Goal: Information Seeking & Learning: Learn about a topic

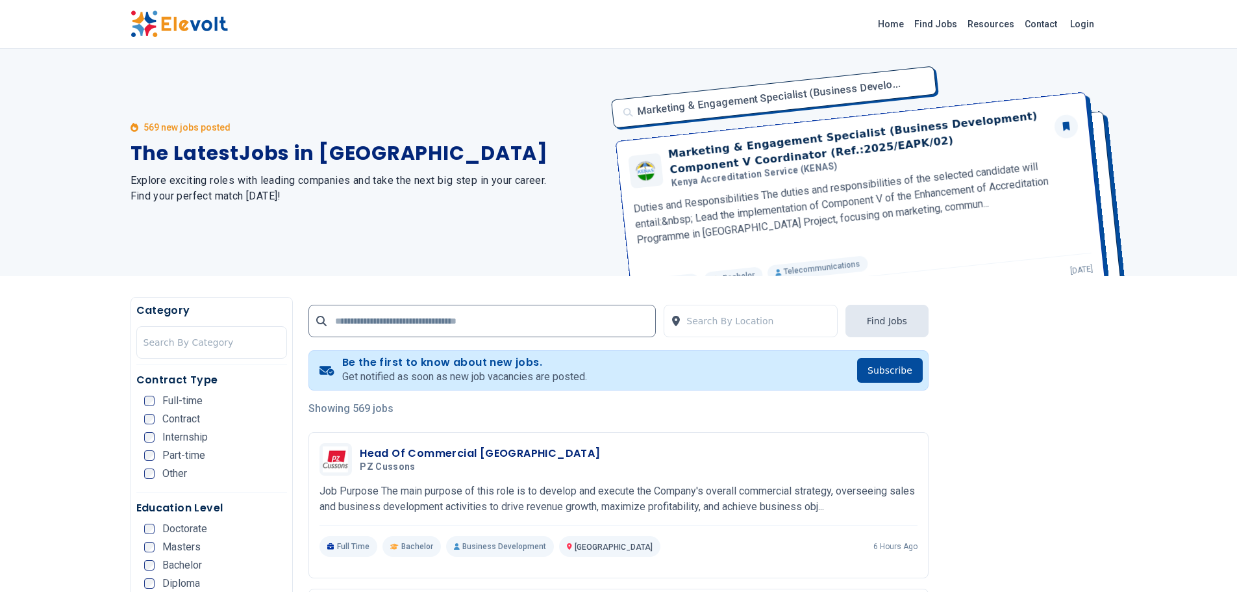
click at [950, 25] on link "Find Jobs" at bounding box center [935, 24] width 53 height 21
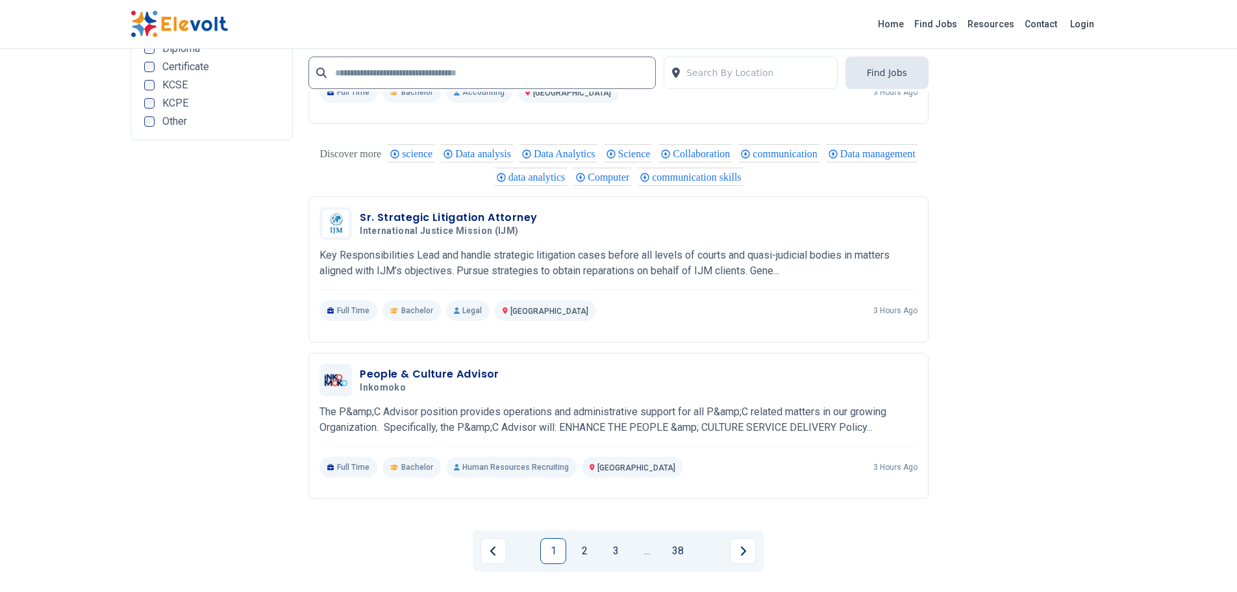
scroll to position [2533, 0]
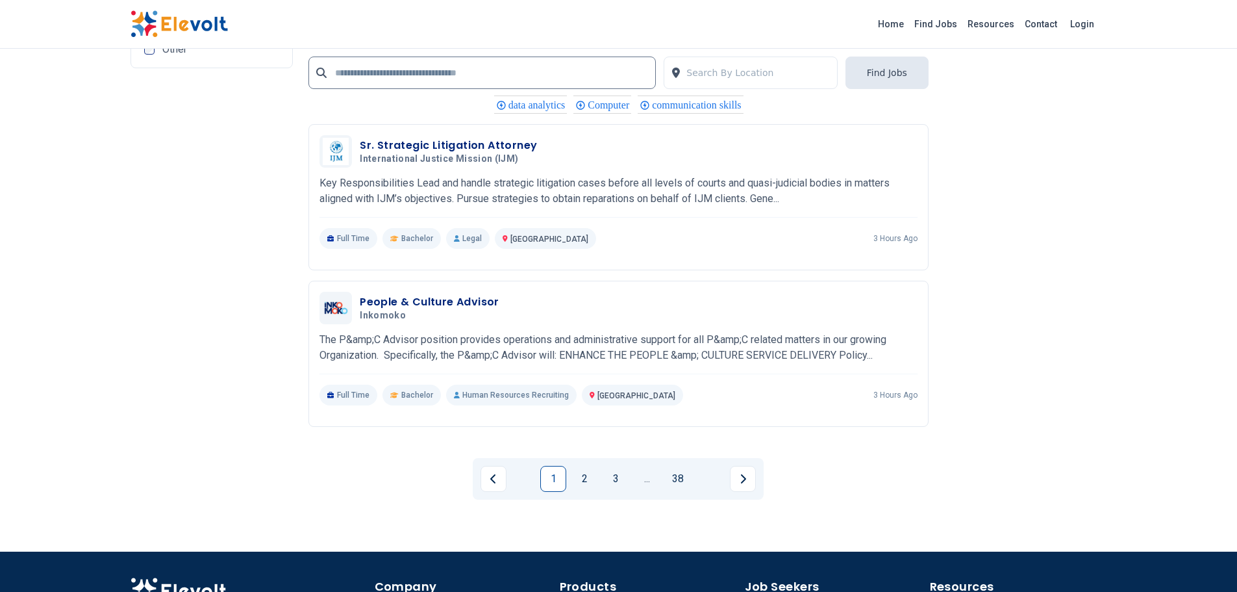
click at [583, 480] on link "2" at bounding box center [585, 479] width 26 height 26
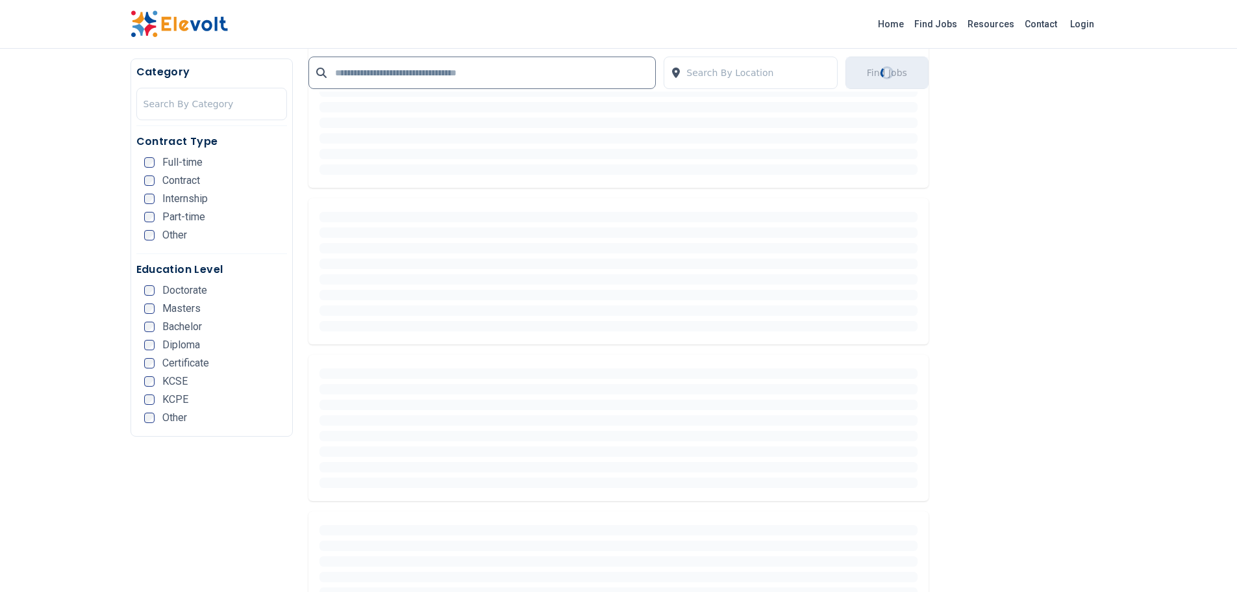
scroll to position [284, 0]
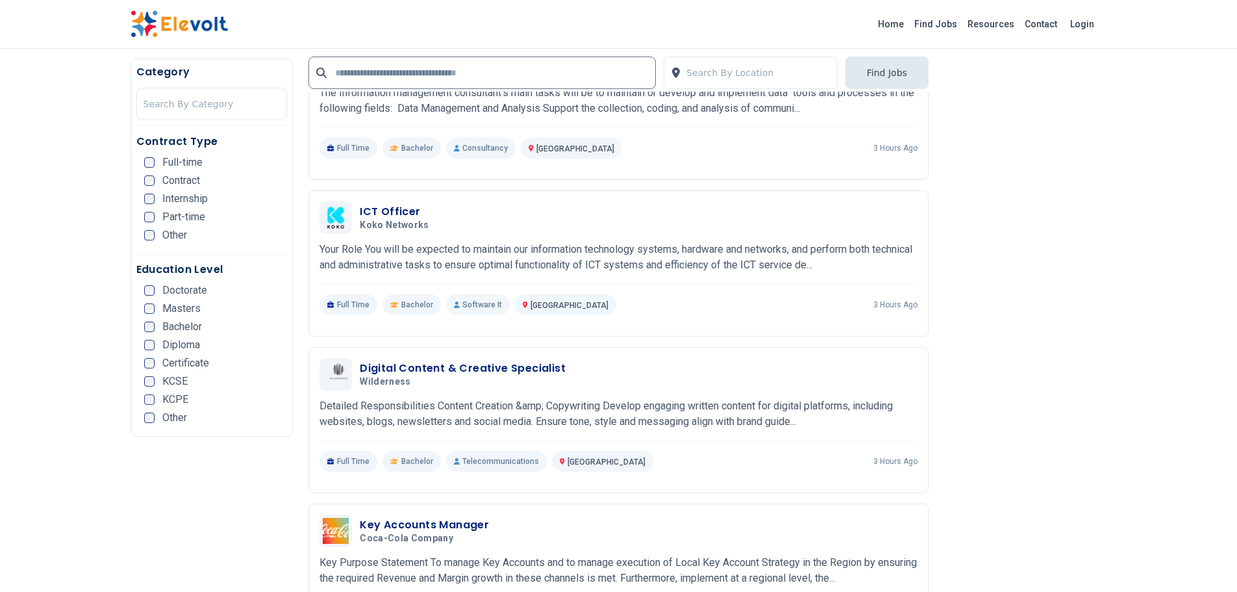
scroll to position [585, 0]
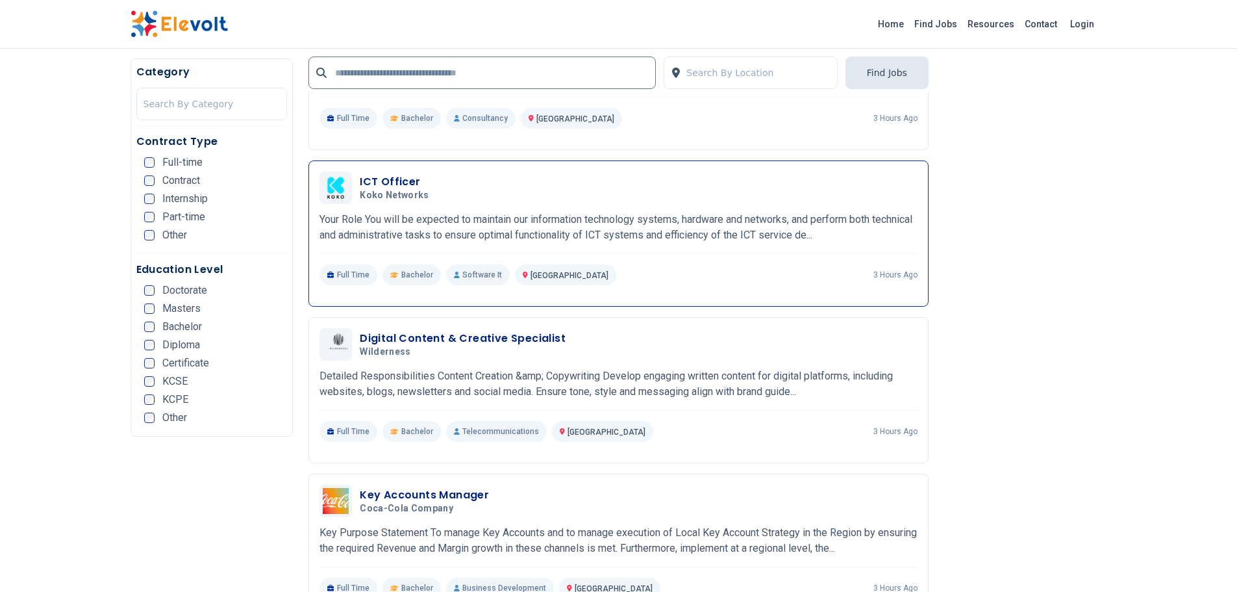
click at [392, 180] on h3 "ICT Officer" at bounding box center [397, 182] width 75 height 16
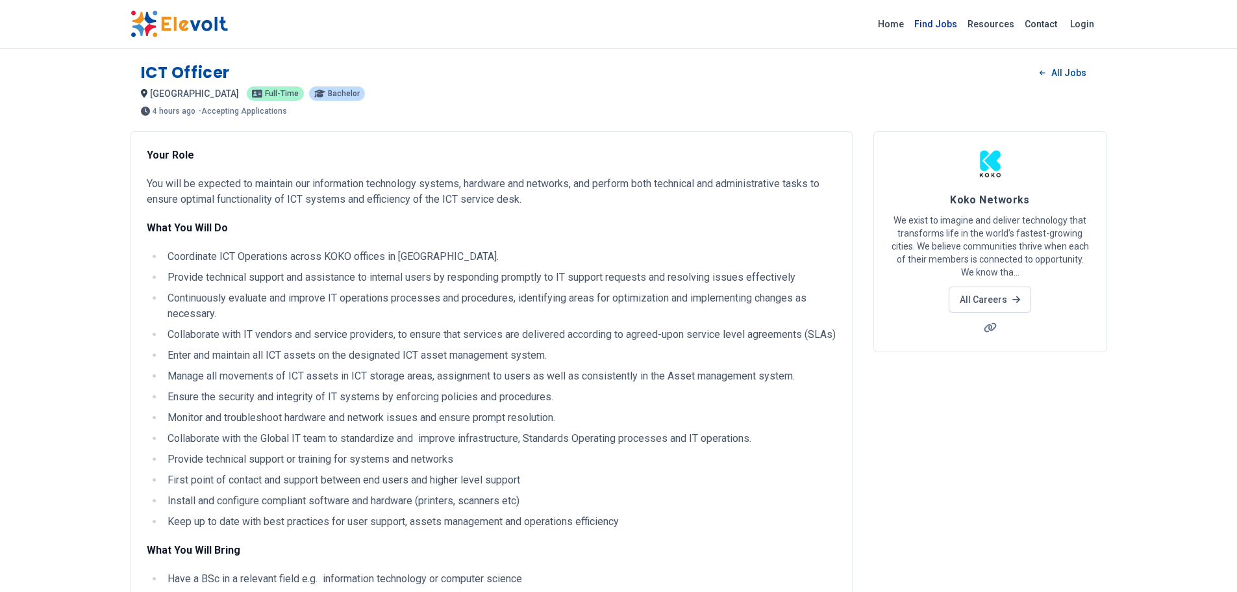
click at [939, 22] on link "Find Jobs" at bounding box center [935, 24] width 53 height 21
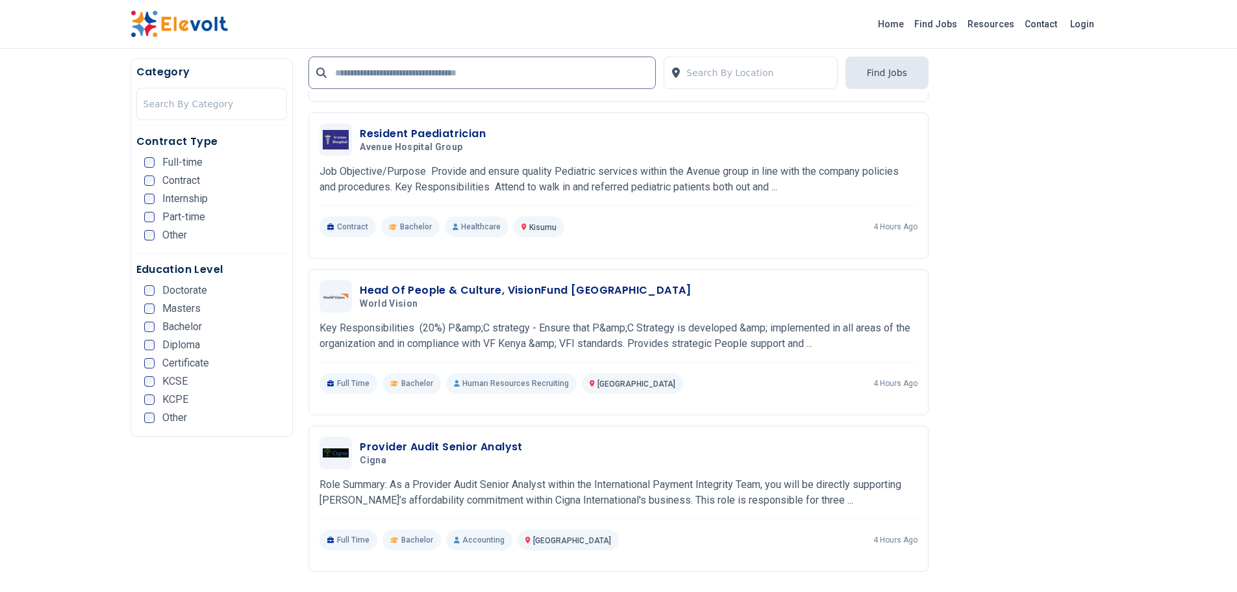
scroll to position [2598, 0]
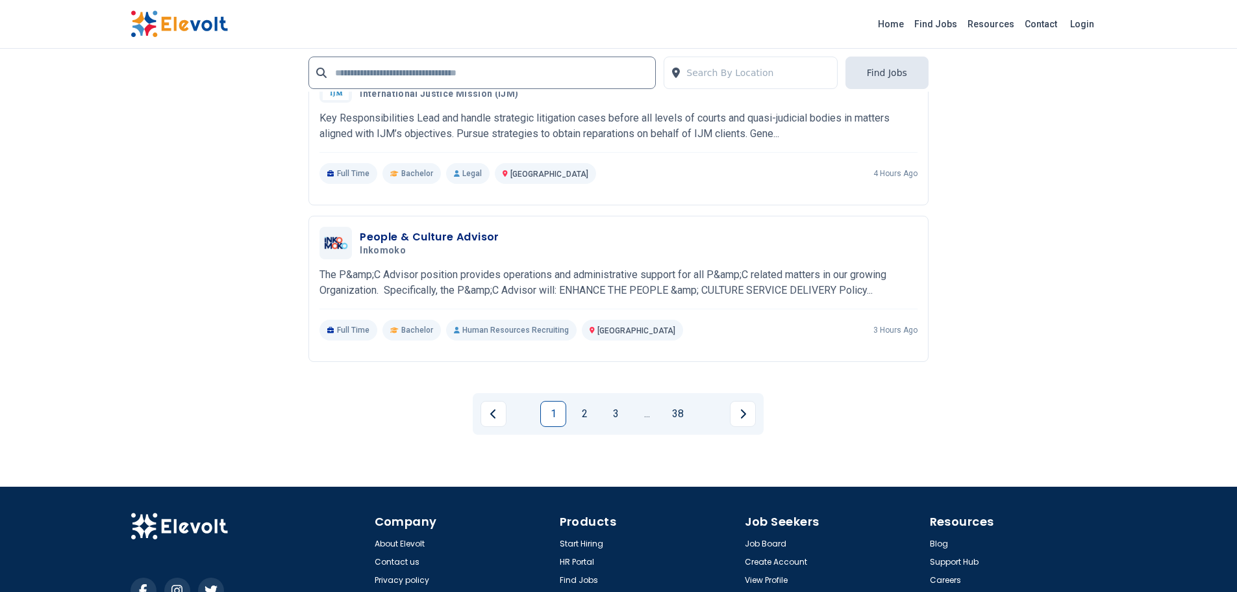
click at [582, 407] on link "2" at bounding box center [585, 414] width 26 height 26
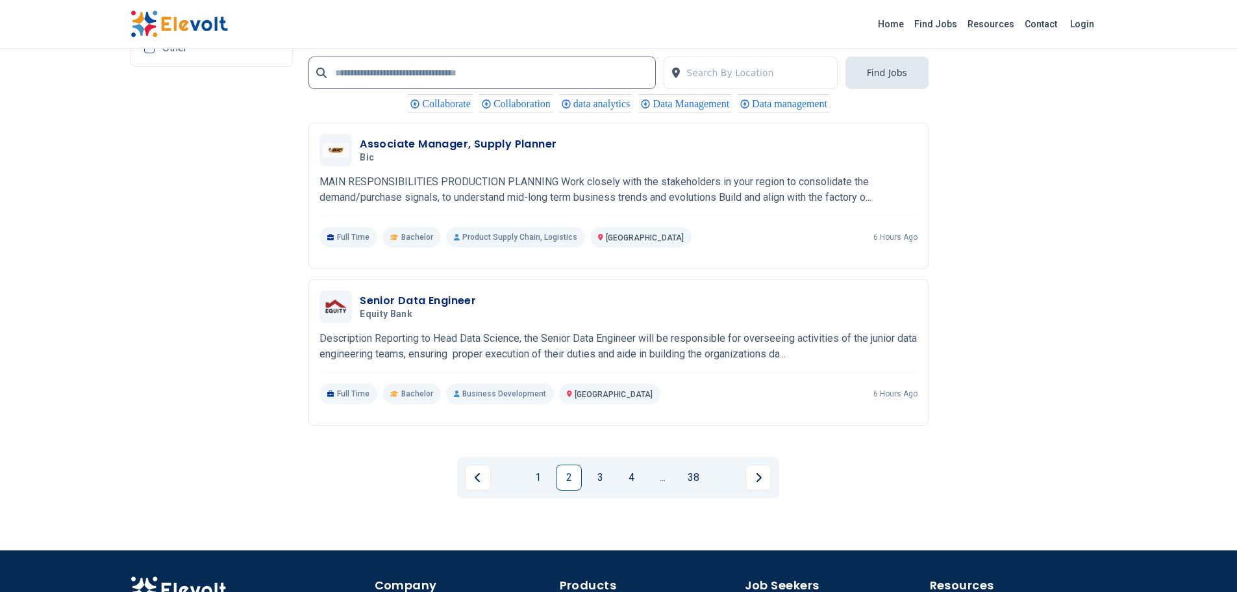
scroll to position [2533, 0]
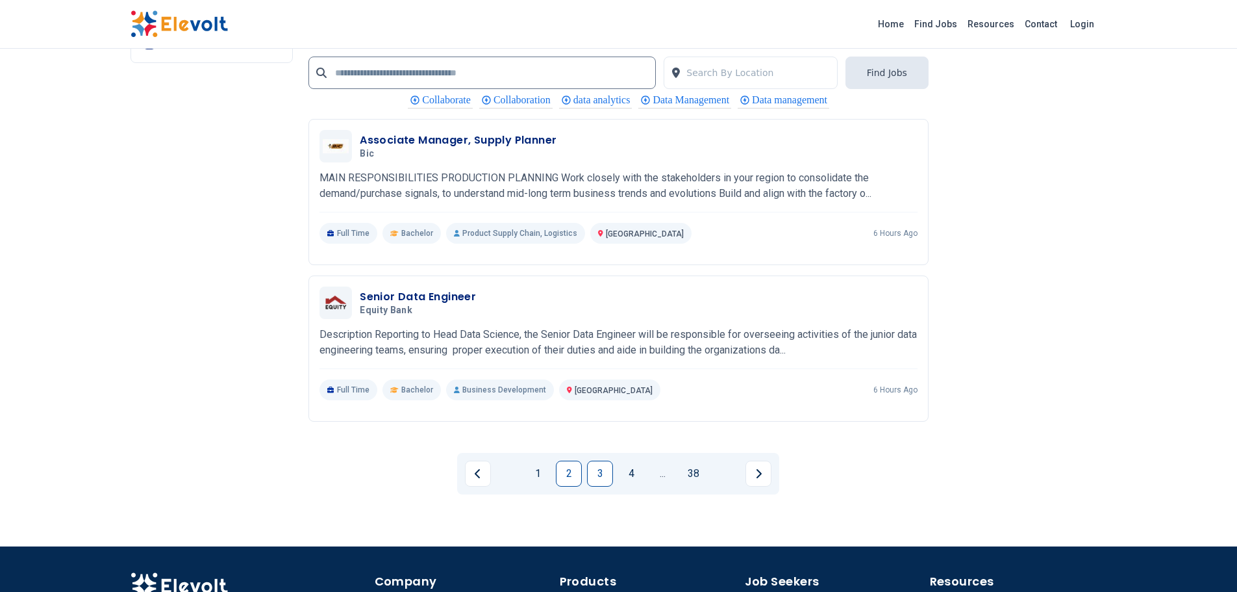
click at [608, 469] on link "3" at bounding box center [600, 474] width 26 height 26
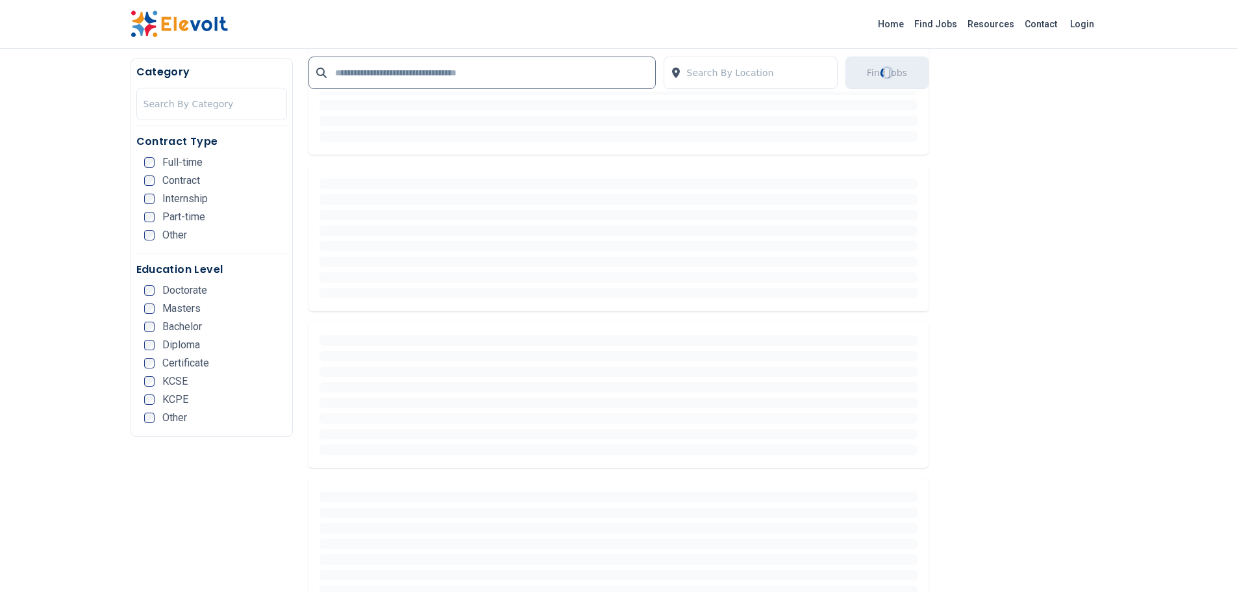
scroll to position [448, 0]
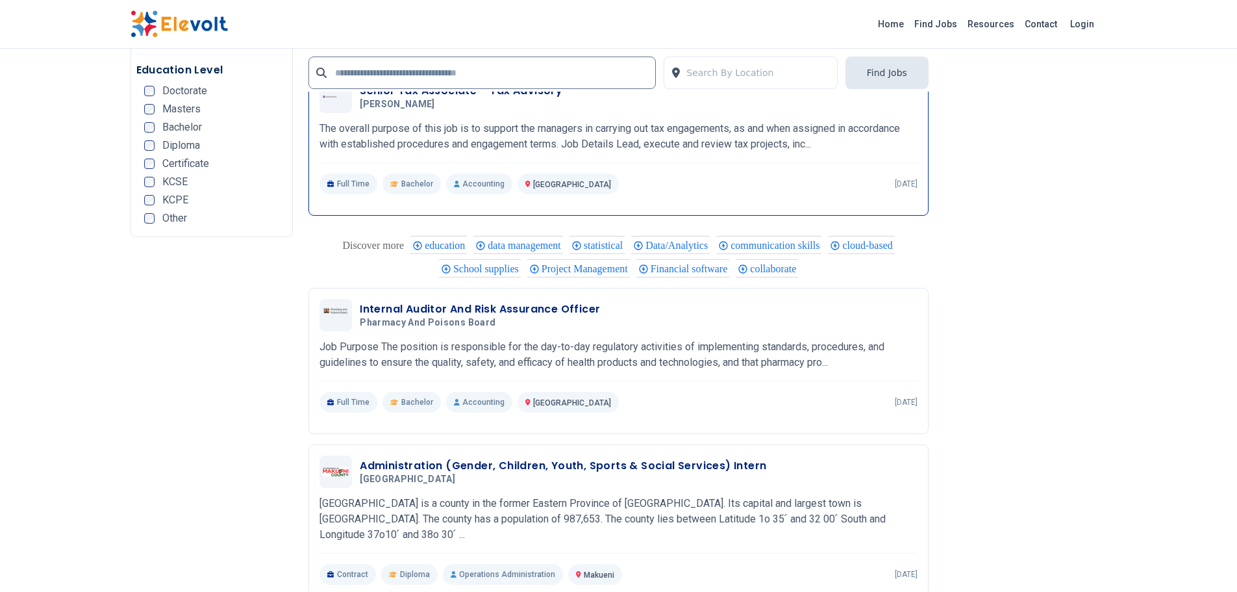
scroll to position [2598, 0]
